Goal: Information Seeking & Learning: Learn about a topic

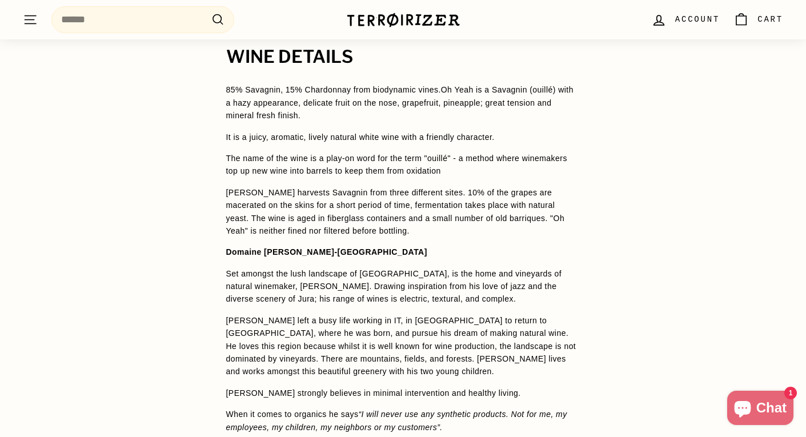
scroll to position [919, 0]
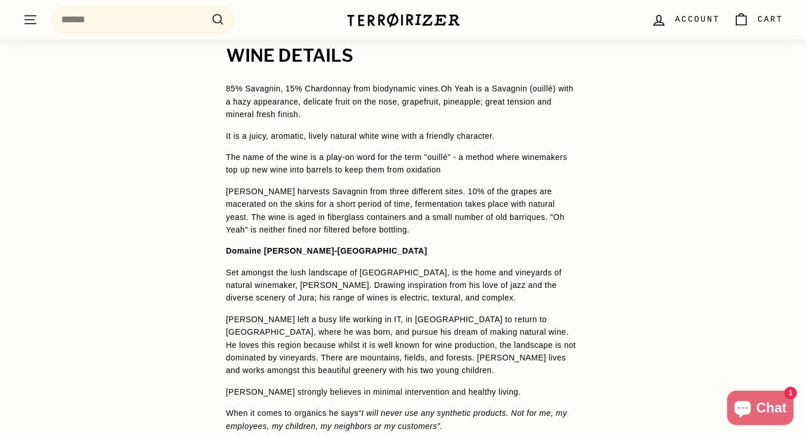
click at [424, 117] on p "85% Savagnin, 15% Chardonnay from biodynamic vines. Oh Yeah is a Savagnin (ouil…" at bounding box center [403, 101] width 354 height 38
click at [429, 152] on p "The name of the wine is a play-on word for the term "ouillé" - a method where w…" at bounding box center [403, 164] width 354 height 26
click at [431, 140] on p "It is a juicy, aromatic, lively natural white wine with a friendly character." at bounding box center [403, 136] width 354 height 13
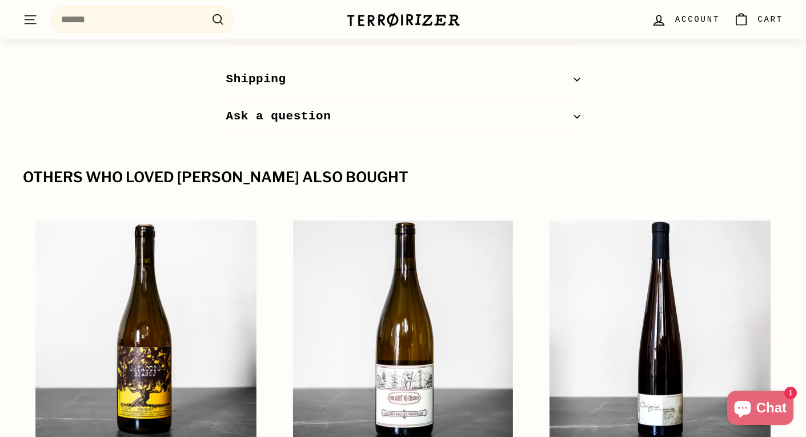
scroll to position [1414, 0]
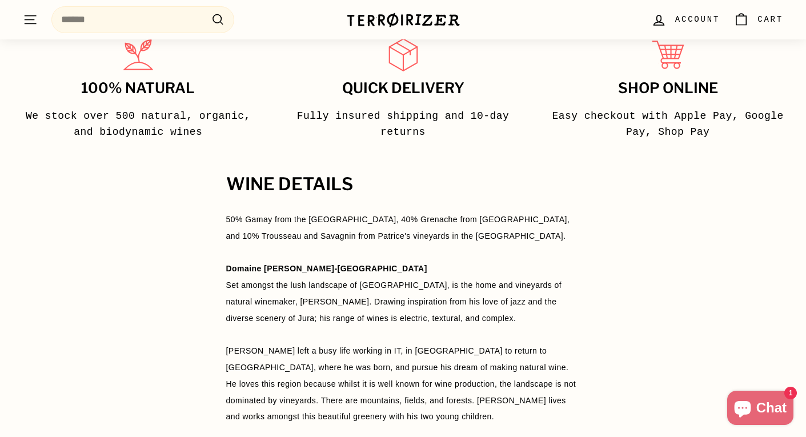
scroll to position [740, 0]
click at [492, 308] on span "50% Gamay from the [GEOGRAPHIC_DATA], 40% Grenache from [GEOGRAPHIC_DATA], and …" at bounding box center [402, 400] width 352 height 371
click at [494, 303] on span "50% Gamay from the [GEOGRAPHIC_DATA], 40% Grenache from [GEOGRAPHIC_DATA], and …" at bounding box center [402, 400] width 352 height 371
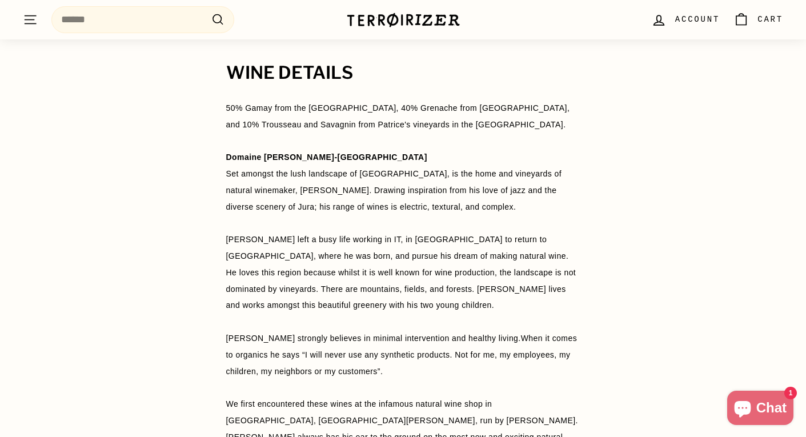
scroll to position [854, 0]
